Goal: Task Accomplishment & Management: Manage account settings

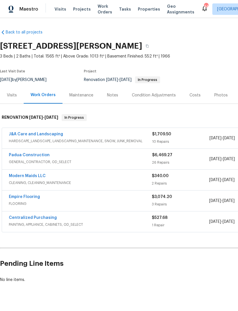
click at [32, 195] on link "Empire Flooring" at bounding box center [24, 197] width 31 height 4
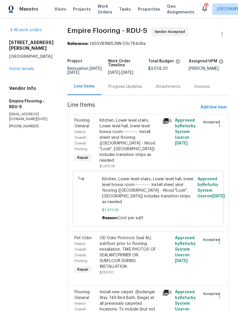
click at [130, 87] on div "Progress Updates" at bounding box center [126, 87] width 34 height 6
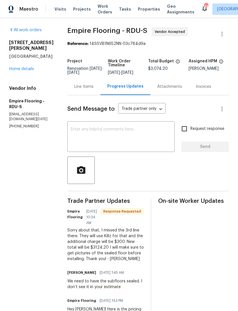
click at [91, 87] on div "Line Items" at bounding box center [83, 87] width 19 height 6
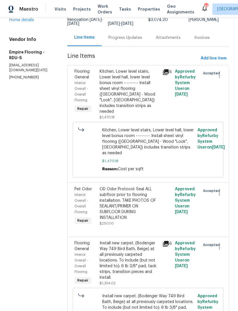
scroll to position [57, 0]
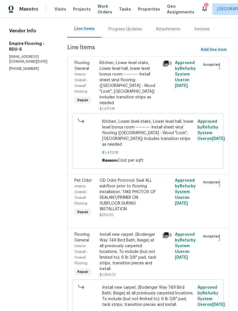
click at [132, 195] on div "OD Odor Protocol: Seal ALL subfloor prior to flooring installation. TAKE PHOTOS…" at bounding box center [129, 195] width 59 height 34
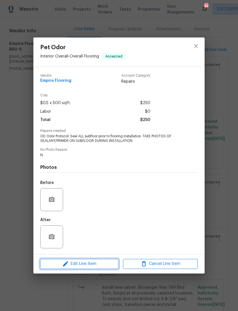
click at [101, 264] on span "Edit Line Item" at bounding box center [79, 263] width 75 height 7
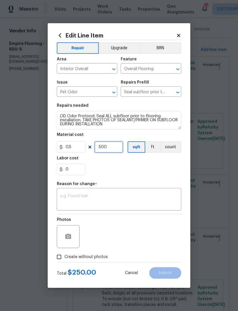
click at [114, 145] on input "500" at bounding box center [109, 146] width 29 height 11
type input "600"
click at [133, 166] on div "0" at bounding box center [119, 169] width 125 height 11
click at [95, 198] on textarea at bounding box center [119, 200] width 118 height 12
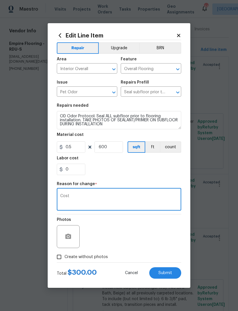
type textarea "Cost"
click at [113, 170] on div "0" at bounding box center [119, 169] width 125 height 11
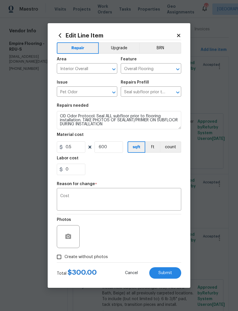
click at [63, 258] on input "Create without photos" at bounding box center [59, 256] width 11 height 11
checkbox input "true"
click at [164, 272] on span "Submit" at bounding box center [166, 273] width 14 height 4
type input "500"
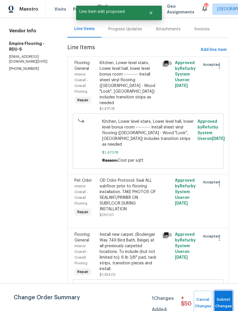
click at [224, 300] on span "Submit Changes" at bounding box center [224, 302] width 13 height 13
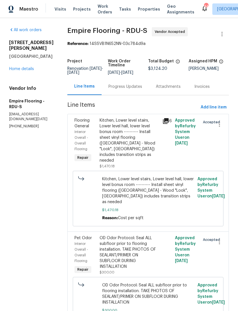
scroll to position [0, 0]
click at [27, 67] on link "Home details" at bounding box center [21, 69] width 25 height 4
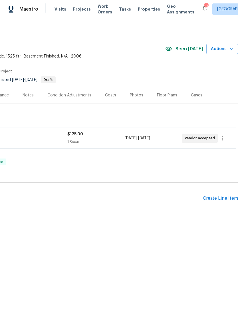
scroll to position [0, 85]
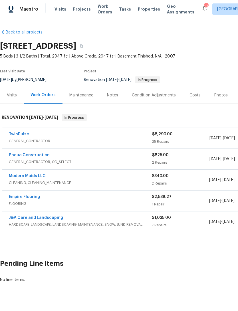
click at [29, 197] on link "Empire Flooring" at bounding box center [24, 197] width 31 height 4
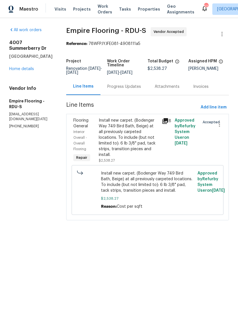
click at [29, 67] on link "Home details" at bounding box center [21, 69] width 25 height 4
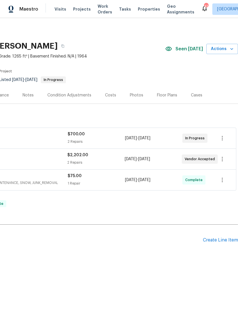
scroll to position [0, 85]
click at [230, 242] on div "Create Line Item" at bounding box center [220, 239] width 35 height 5
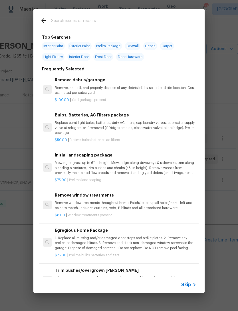
click at [86, 18] on input "text" at bounding box center [111, 21] width 121 height 9
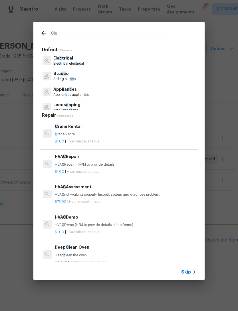
type input "Clea"
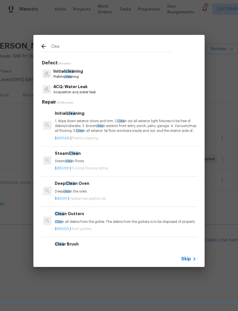
click at [136, 127] on p "1. Wipe down exterior doors and trim. 2. Clea n out all exterior light fixtures…" at bounding box center [126, 126] width 142 height 15
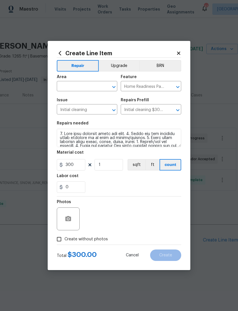
click at [75, 83] on input "text" at bounding box center [79, 86] width 45 height 9
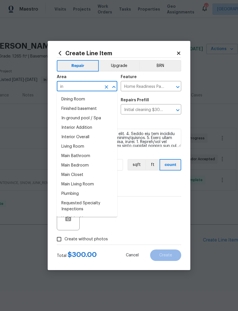
click at [97, 135] on li "Interior Overall" at bounding box center [87, 136] width 61 height 9
type input "Interior Overall"
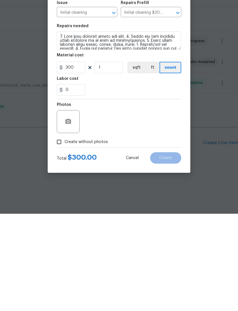
click at [68, 236] on span "Create without photos" at bounding box center [86, 239] width 43 height 6
click at [65, 234] on input "Create without photos" at bounding box center [59, 239] width 11 height 11
checkbox input "true"
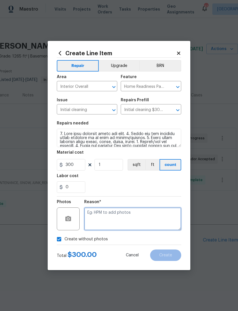
click at [122, 219] on textarea at bounding box center [132, 218] width 97 height 23
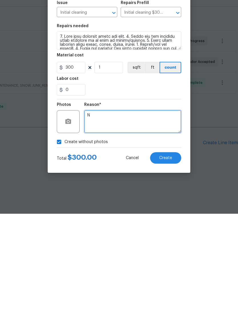
type textarea "N"
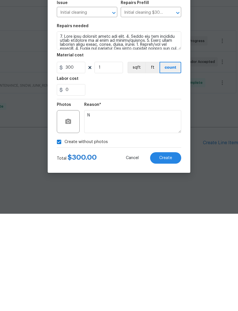
click at [165, 253] on span "Create" at bounding box center [166, 255] width 13 height 4
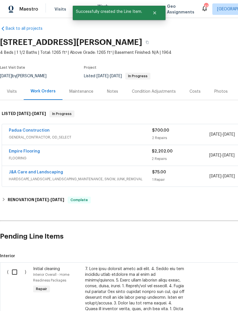
scroll to position [4, 0]
click at [17, 270] on input "checkbox" at bounding box center [17, 272] width 16 height 12
checkbox input "true"
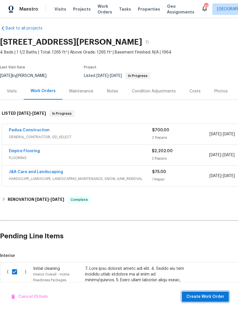
click at [218, 297] on span "Create Work Order" at bounding box center [206, 296] width 38 height 7
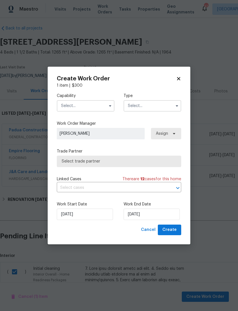
click at [83, 104] on input "text" at bounding box center [86, 105] width 58 height 11
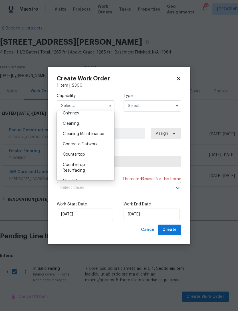
scroll to position [73, 0]
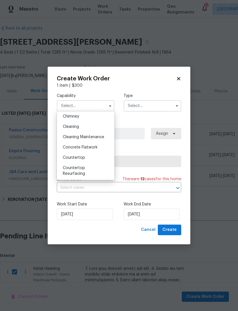
click at [94, 125] on div "Cleaning" at bounding box center [85, 127] width 55 height 10
type input "Cleaning"
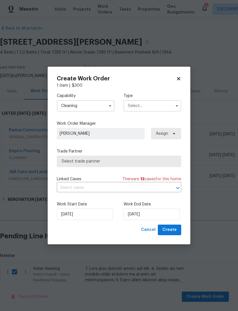
click at [152, 105] on input "text" at bounding box center [153, 105] width 58 height 11
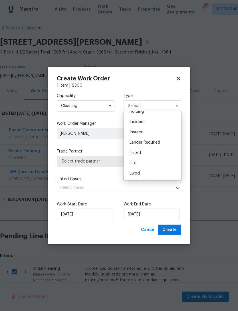
scroll to position [30, 0]
click at [148, 150] on div "Listed" at bounding box center [152, 150] width 55 height 10
type input "Listed"
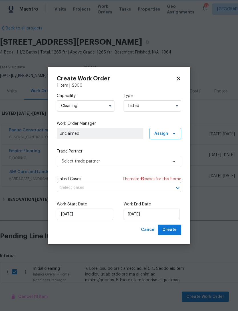
scroll to position [0, 0]
click at [103, 132] on span "Unclaimed" at bounding box center [100, 134] width 81 height 6
click at [108, 130] on span "Unclaimed" at bounding box center [100, 133] width 87 height 11
click at [165, 132] on span "Assign" at bounding box center [162, 134] width 14 height 6
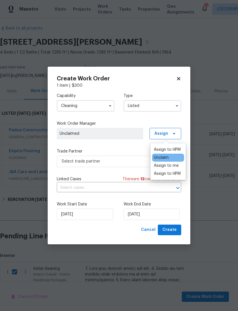
click at [171, 148] on div "Assign to HPM" at bounding box center [167, 150] width 27 height 6
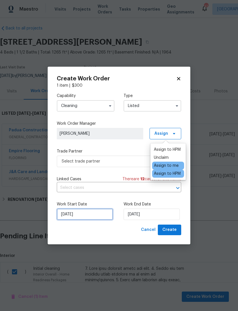
click at [83, 214] on input "9/4/2025" at bounding box center [85, 213] width 56 height 11
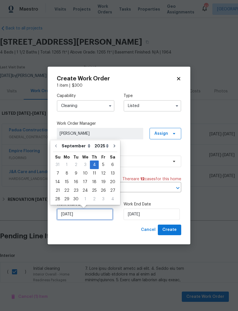
scroll to position [11, 0]
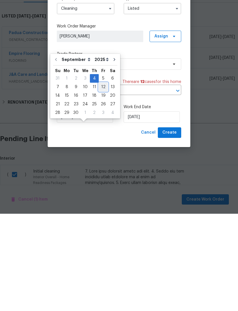
click at [103, 180] on div "12" at bounding box center [103, 184] width 9 height 8
type input "9/12/2025"
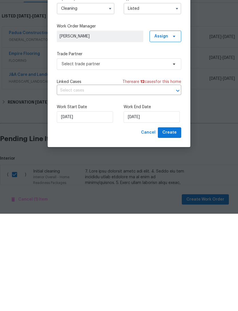
scroll to position [18, 0]
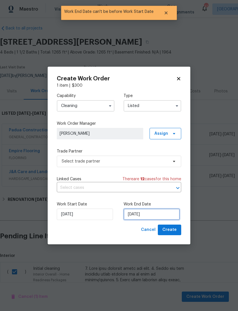
click at [143, 215] on input "9/12/2025" at bounding box center [152, 213] width 56 height 11
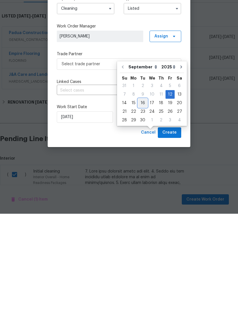
click at [142, 196] on div "16" at bounding box center [142, 200] width 9 height 8
type input "9/16/2025"
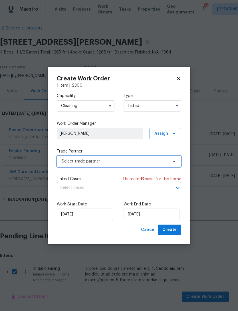
click at [102, 159] on span "Select trade partner" at bounding box center [115, 161] width 107 height 6
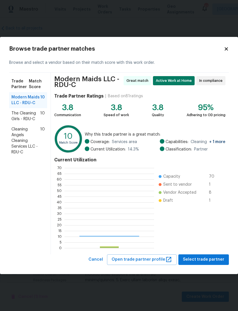
scroll to position [80, 90]
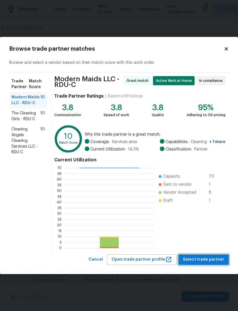
click at [209, 258] on span "Select trade partner" at bounding box center [203, 259] width 41 height 7
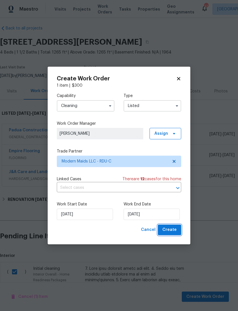
click at [176, 230] on span "Create" at bounding box center [170, 229] width 14 height 7
checkbox input "false"
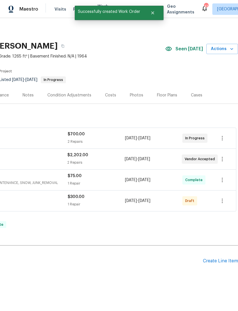
scroll to position [0, 85]
click at [224, 197] on icon "button" at bounding box center [222, 200] width 7 height 7
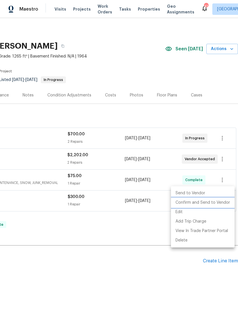
click at [214, 202] on li "Confirm and Send to Vendor" at bounding box center [203, 202] width 64 height 9
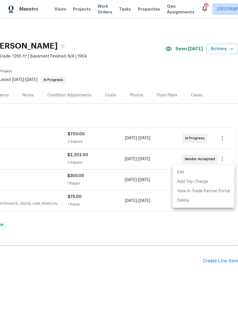
click at [135, 217] on div at bounding box center [119, 155] width 238 height 311
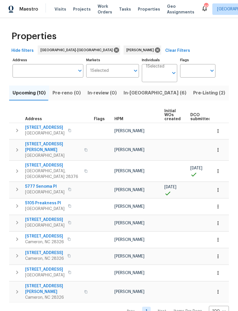
click at [40, 162] on span "[STREET_ADDRESS]" at bounding box center [53, 165] width 56 height 6
